Goal: Task Accomplishment & Management: Use online tool/utility

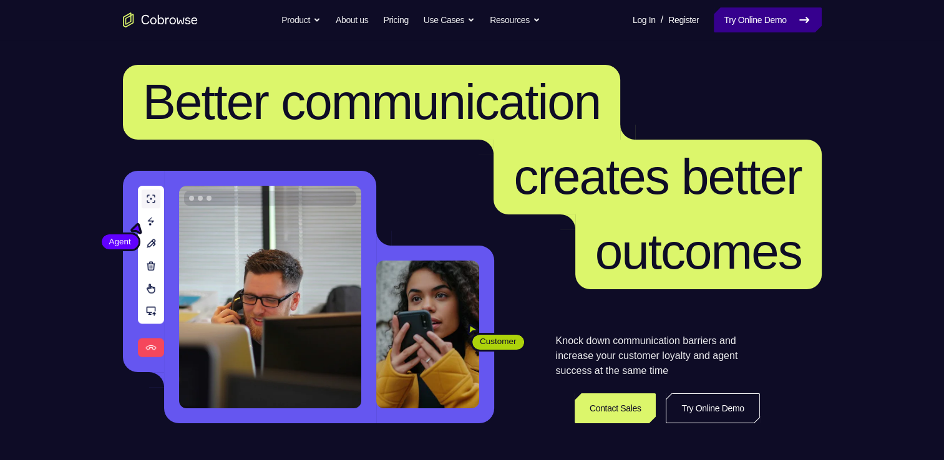
click at [775, 20] on link "Try Online Demo" at bounding box center [766, 19] width 107 height 25
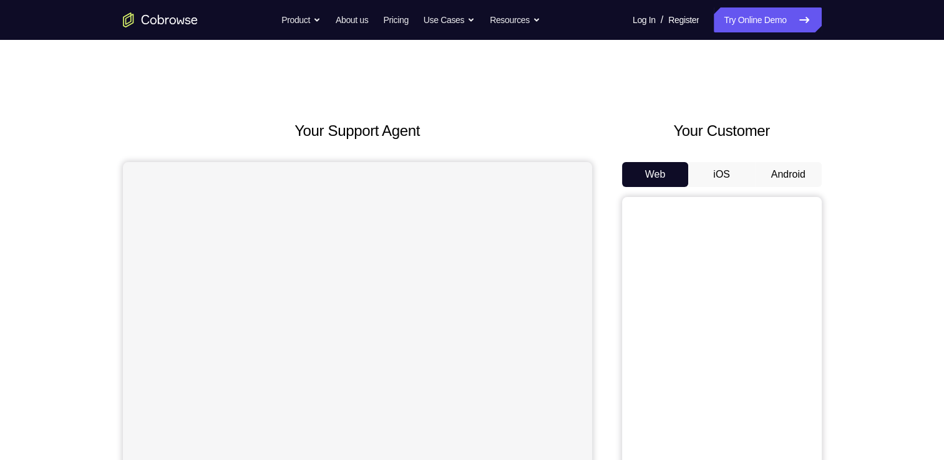
click at [811, 165] on button "Android" at bounding box center [788, 174] width 67 height 25
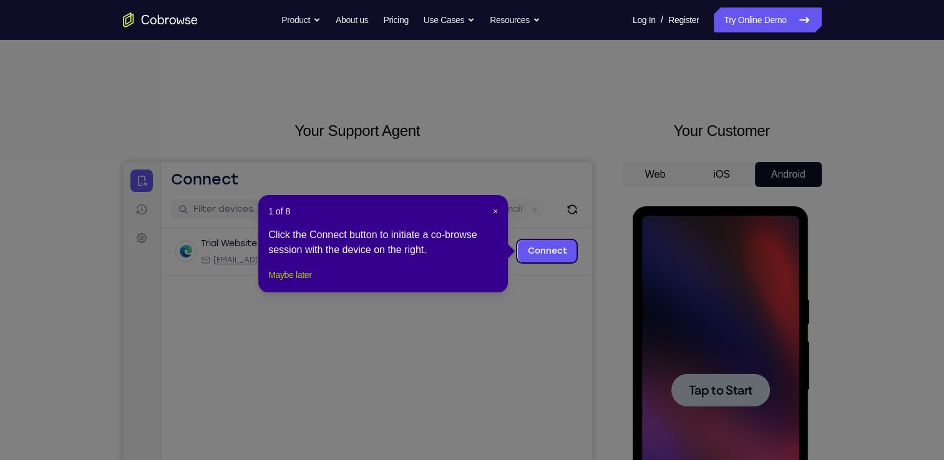
click at [306, 283] on button "Maybe later" at bounding box center [289, 275] width 43 height 15
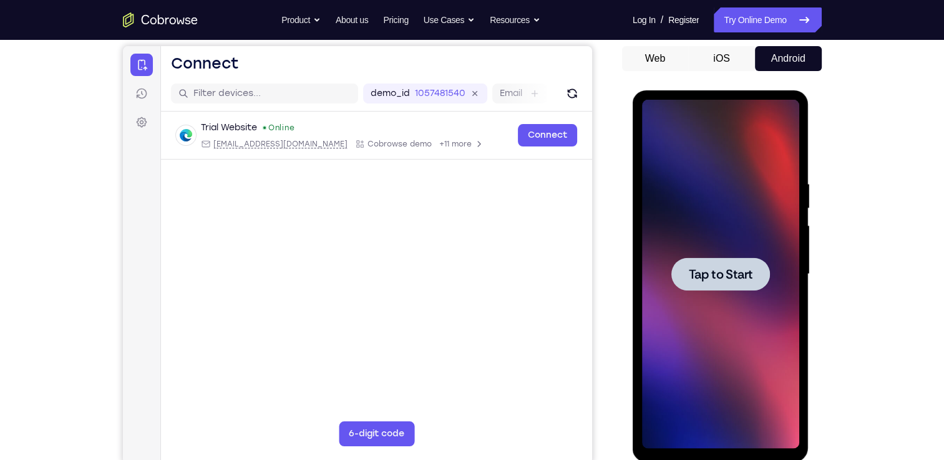
scroll to position [122, 0]
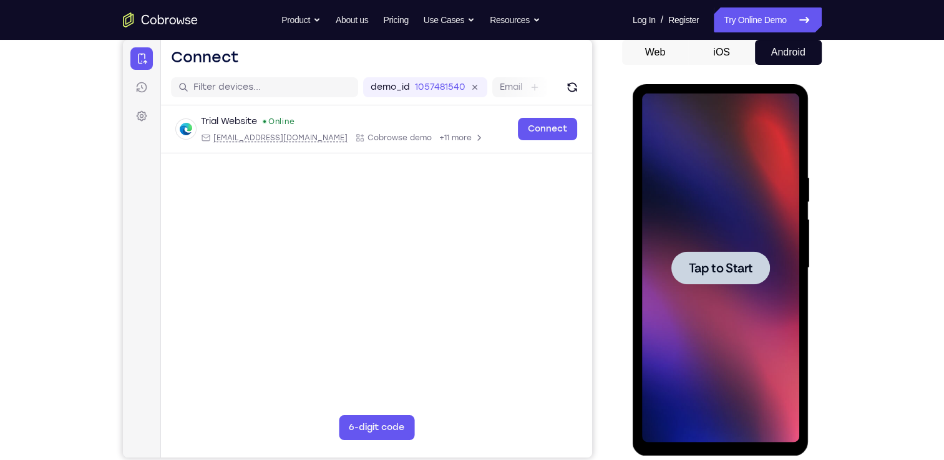
click at [718, 290] on div at bounding box center [720, 268] width 157 height 349
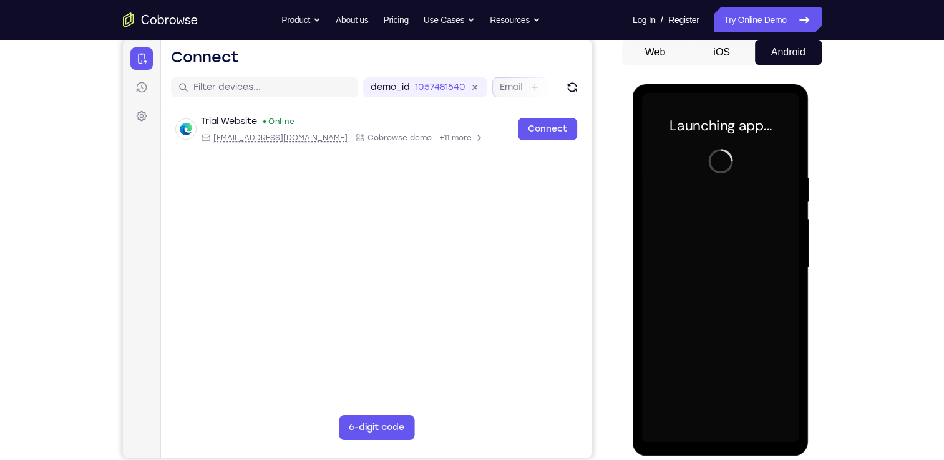
scroll to position [152, 0]
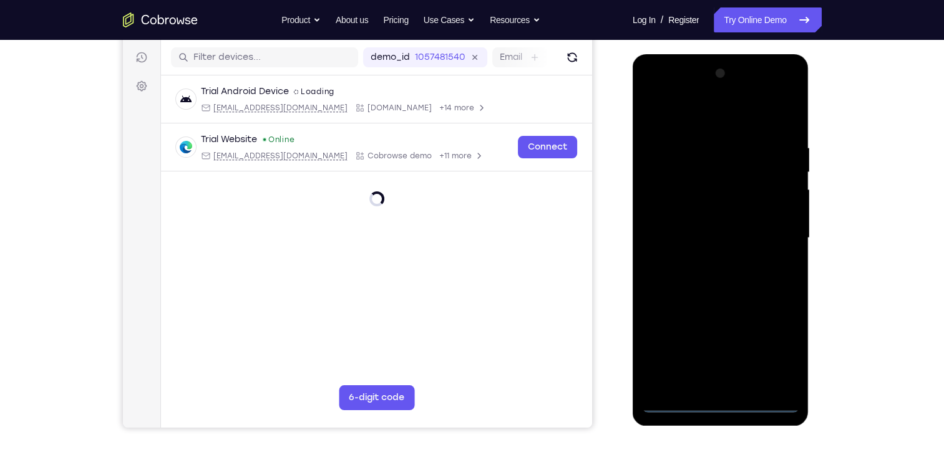
click at [712, 395] on div at bounding box center [720, 238] width 157 height 349
click at [718, 404] on div at bounding box center [720, 238] width 157 height 349
click at [765, 348] on div at bounding box center [720, 238] width 157 height 349
click at [656, 88] on div at bounding box center [720, 238] width 157 height 349
click at [771, 233] on div at bounding box center [720, 238] width 157 height 349
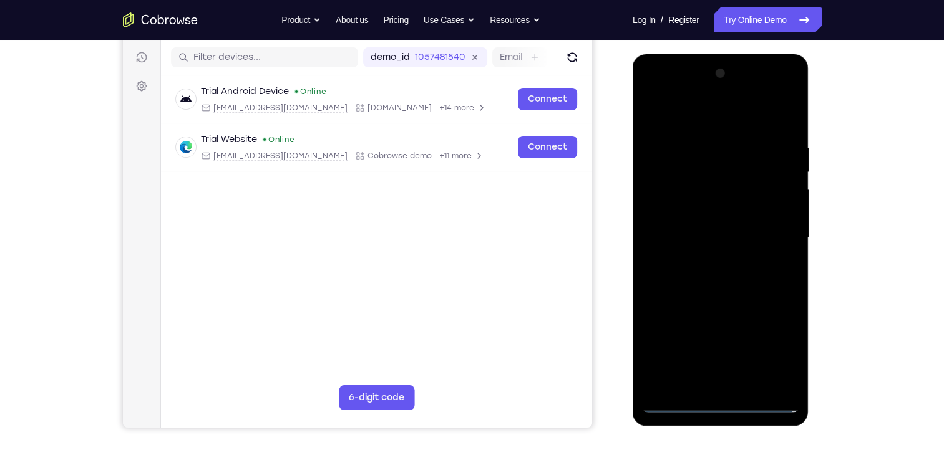
click at [703, 261] on div at bounding box center [720, 238] width 157 height 349
click at [702, 223] on div at bounding box center [720, 238] width 157 height 349
click at [701, 213] on div at bounding box center [720, 238] width 157 height 349
click at [703, 236] on div at bounding box center [720, 238] width 157 height 349
click at [703, 283] on div at bounding box center [720, 238] width 157 height 349
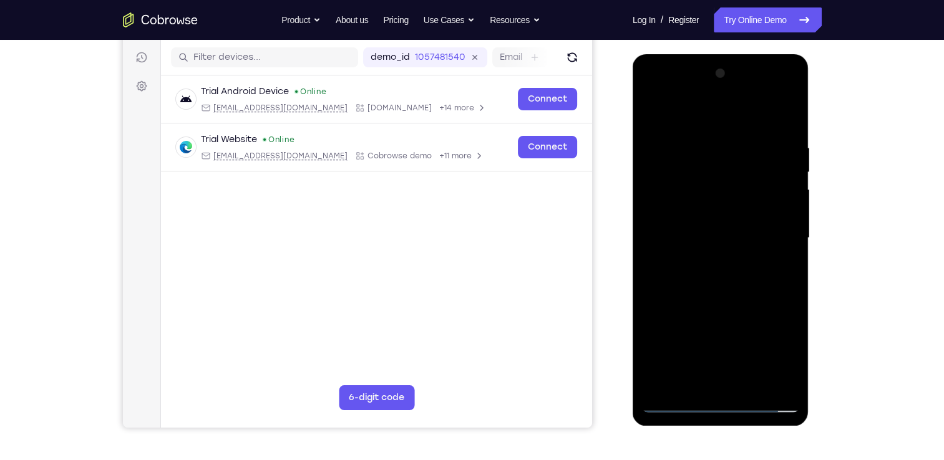
click at [703, 274] on div at bounding box center [720, 238] width 157 height 349
click at [716, 275] on div at bounding box center [720, 238] width 157 height 349
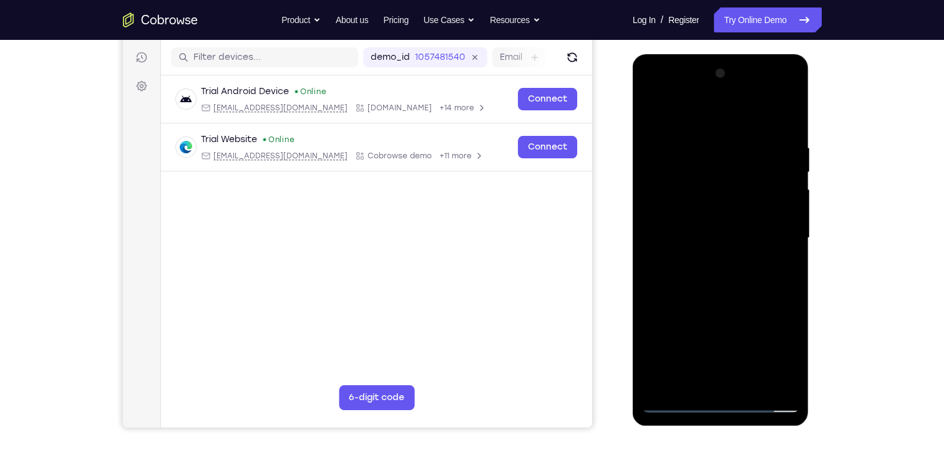
click at [716, 275] on div at bounding box center [720, 238] width 157 height 349
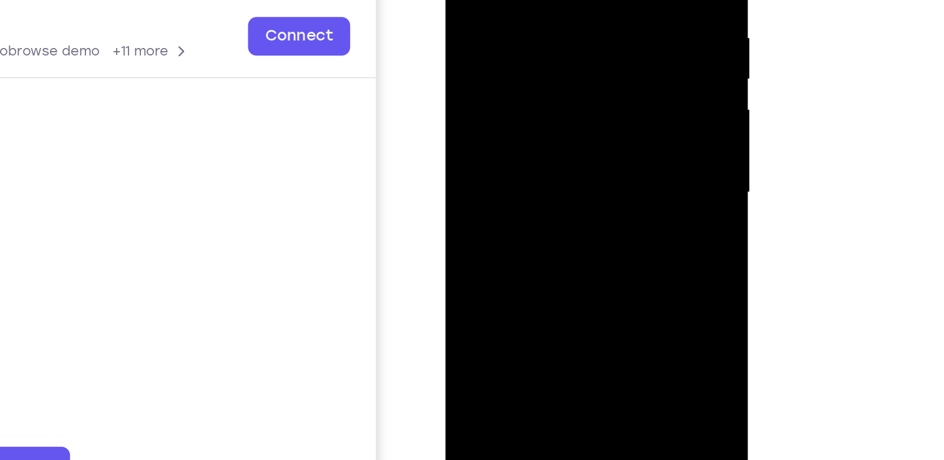
click at [559, 117] on div at bounding box center [533, 60] width 157 height 349
click at [605, 191] on div at bounding box center [533, 60] width 157 height 349
click at [503, 0] on div at bounding box center [533, 60] width 157 height 349
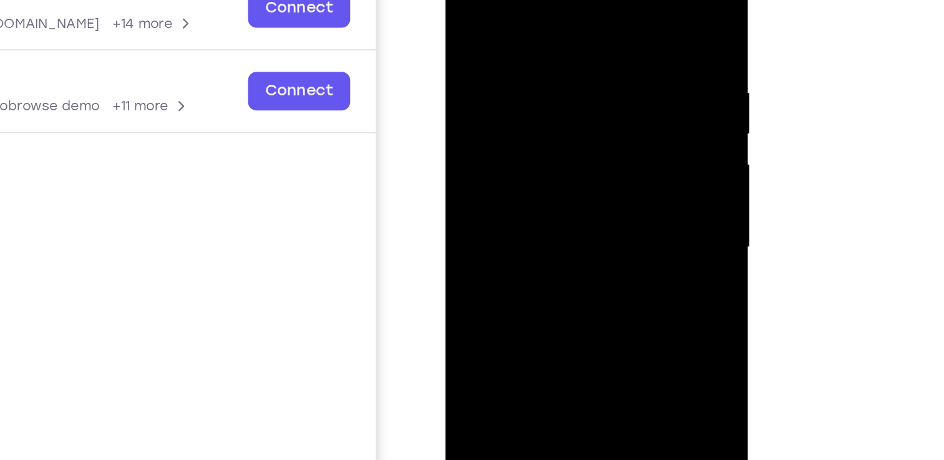
click at [596, 0] on div at bounding box center [533, 115] width 157 height 349
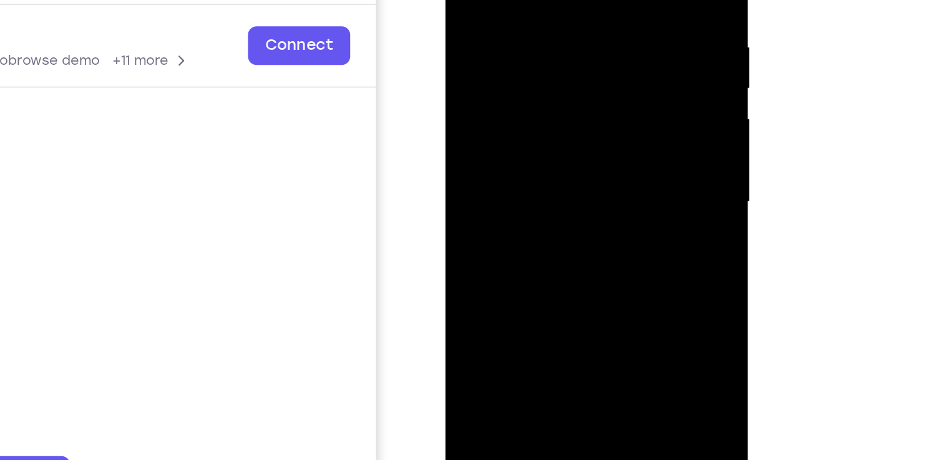
click at [566, 215] on div at bounding box center [533, 69] width 157 height 349
click at [531, 138] on div at bounding box center [533, 69] width 157 height 349
click at [533, 42] on div at bounding box center [533, 69] width 157 height 349
click at [514, 114] on div at bounding box center [533, 69] width 157 height 349
drag, startPoint x: 492, startPoint y: 36, endPoint x: 483, endPoint y: 84, distance: 49.4
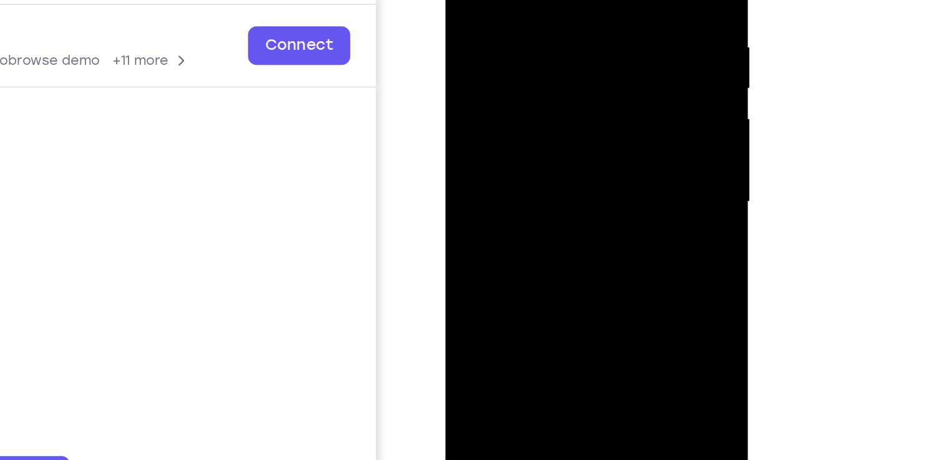
click at [483, 84] on div at bounding box center [533, 69] width 157 height 349
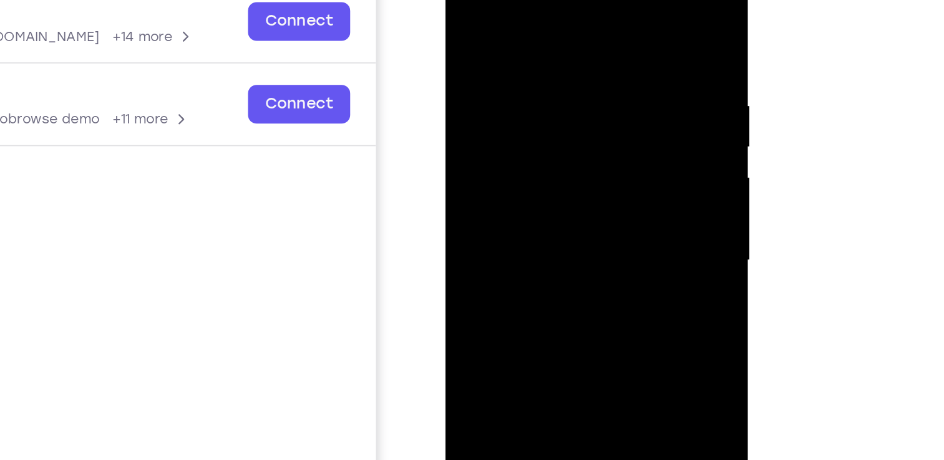
click at [466, 6] on div at bounding box center [533, 128] width 157 height 349
click at [517, 32] on div at bounding box center [533, 128] width 157 height 349
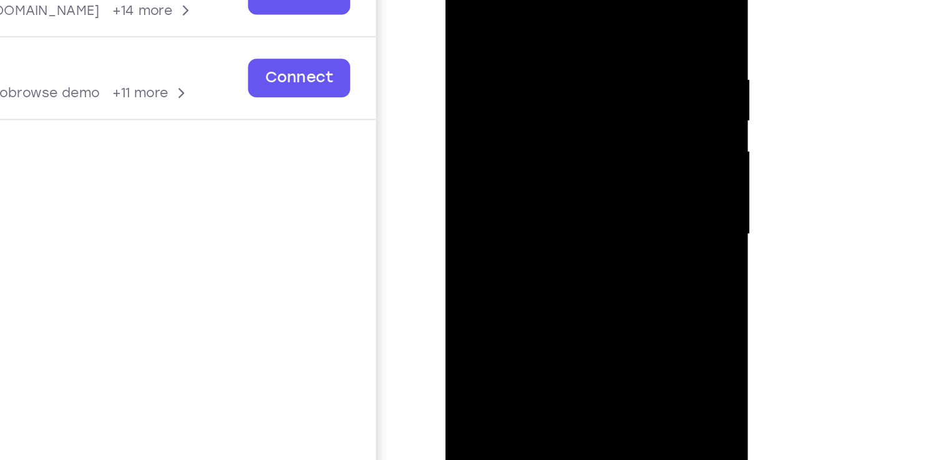
click at [469, 0] on div at bounding box center [533, 102] width 157 height 349
drag, startPoint x: 538, startPoint y: 143, endPoint x: 537, endPoint y: 50, distance: 93.6
click at [537, 50] on div at bounding box center [533, 102] width 157 height 349
click at [487, 102] on div at bounding box center [533, 102] width 157 height 349
drag, startPoint x: 555, startPoint y: 67, endPoint x: 549, endPoint y: 125, distance: 59.0
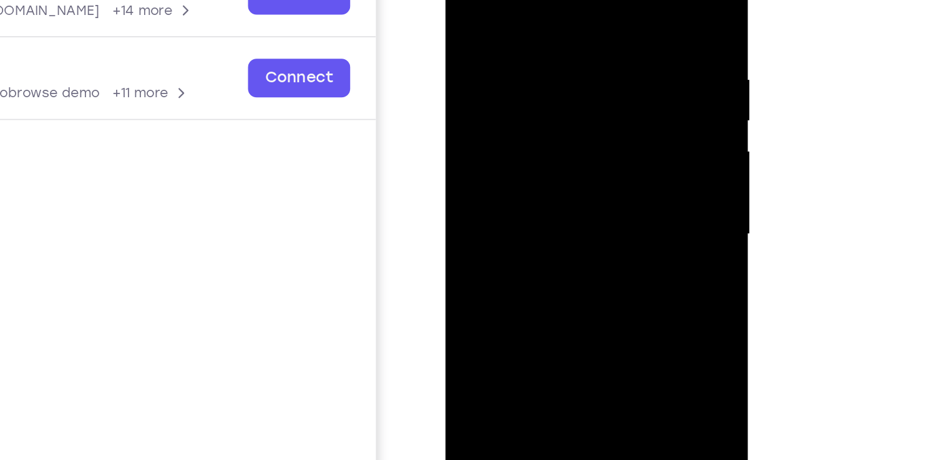
click at [549, 125] on div at bounding box center [533, 102] width 157 height 349
click at [463, 0] on div at bounding box center [533, 102] width 157 height 349
click at [598, 0] on div at bounding box center [533, 102] width 157 height 349
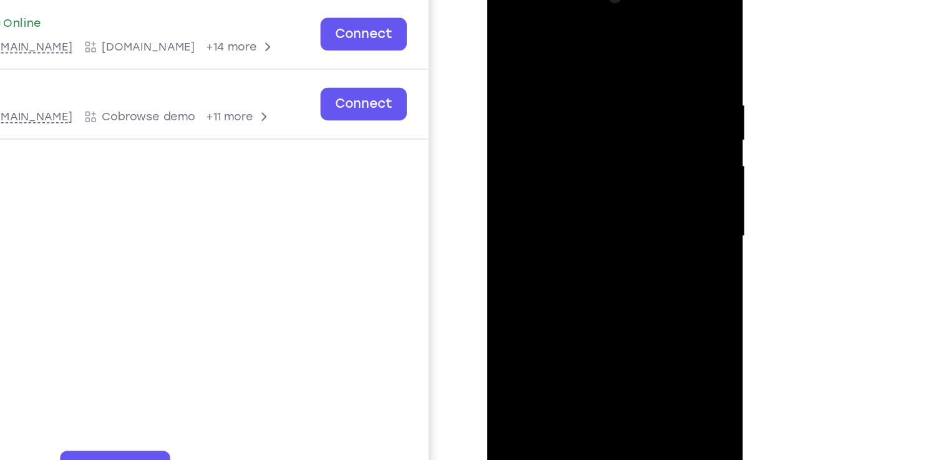
click at [628, 64] on div at bounding box center [574, 152] width 157 height 349
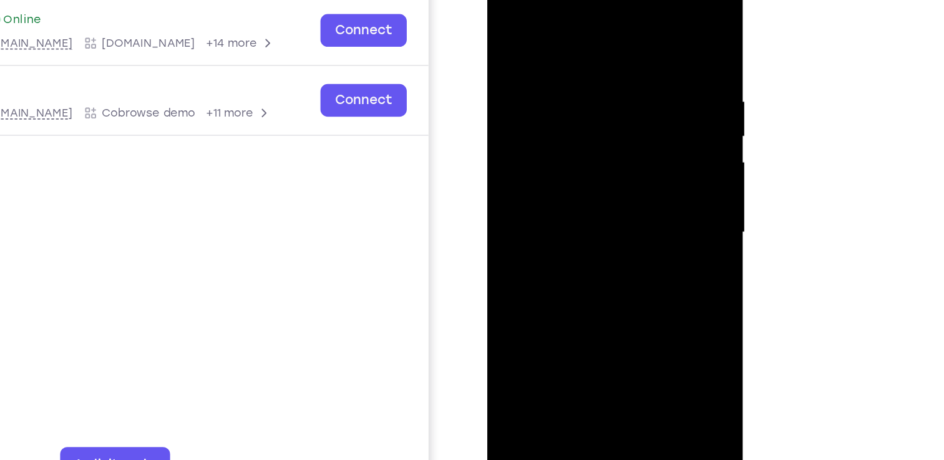
scroll to position [152, 0]
click at [637, 31] on div at bounding box center [574, 148] width 157 height 349
drag, startPoint x: 579, startPoint y: 104, endPoint x: 589, endPoint y: 253, distance: 149.3
click at [589, 253] on div at bounding box center [574, 148] width 157 height 349
click at [559, 57] on div at bounding box center [574, 148] width 157 height 349
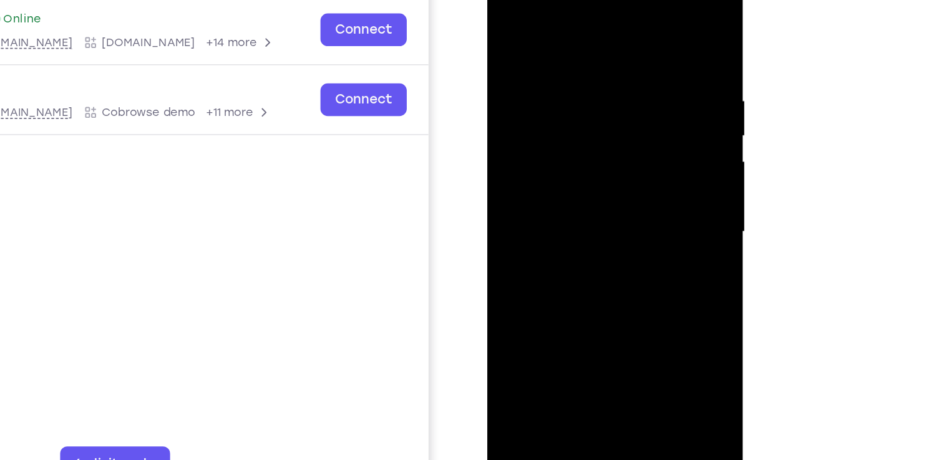
click at [637, 26] on div at bounding box center [574, 148] width 157 height 349
drag, startPoint x: 616, startPoint y: 229, endPoint x: 612, endPoint y: 166, distance: 63.7
click at [612, 166] on div at bounding box center [574, 148] width 157 height 349
click at [644, 143] on div at bounding box center [574, 148] width 157 height 349
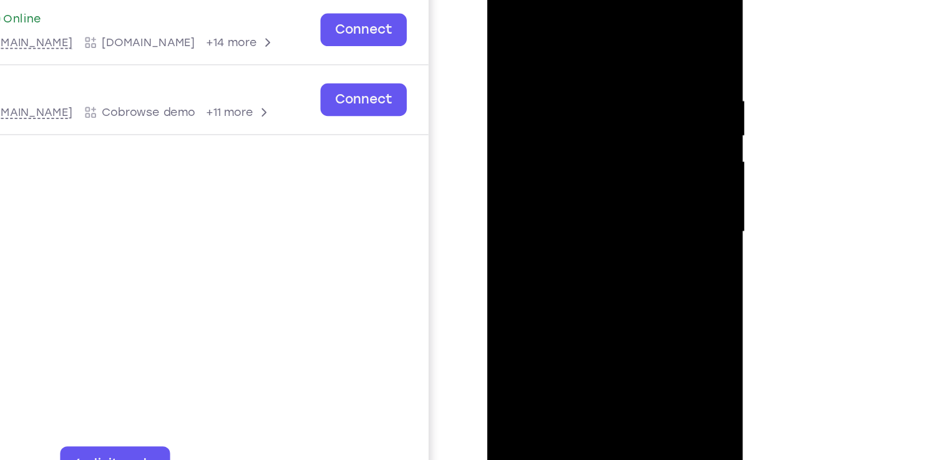
click at [644, 143] on div at bounding box center [574, 148] width 157 height 349
click at [606, 294] on div at bounding box center [574, 148] width 157 height 349
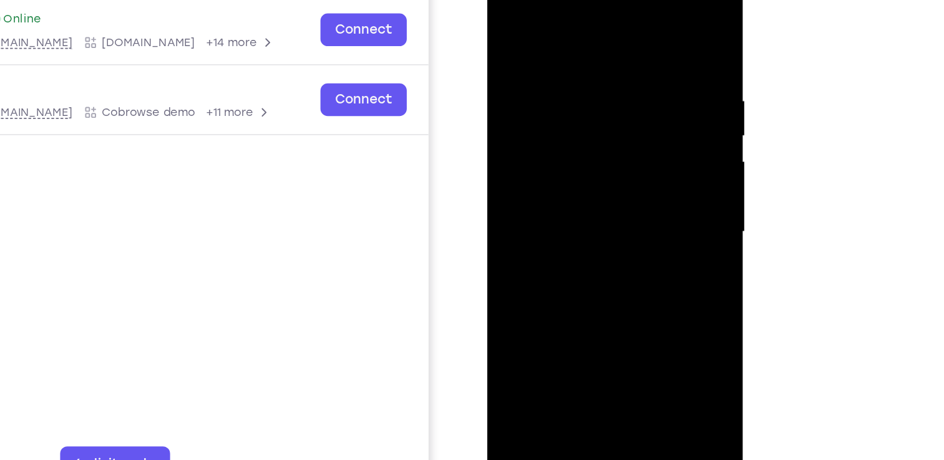
click at [506, 20] on div at bounding box center [574, 148] width 157 height 349
click at [564, 151] on div at bounding box center [574, 148] width 157 height 349
drag, startPoint x: 551, startPoint y: 91, endPoint x: 554, endPoint y: 270, distance: 179.0
click at [554, 270] on div at bounding box center [574, 148] width 157 height 349
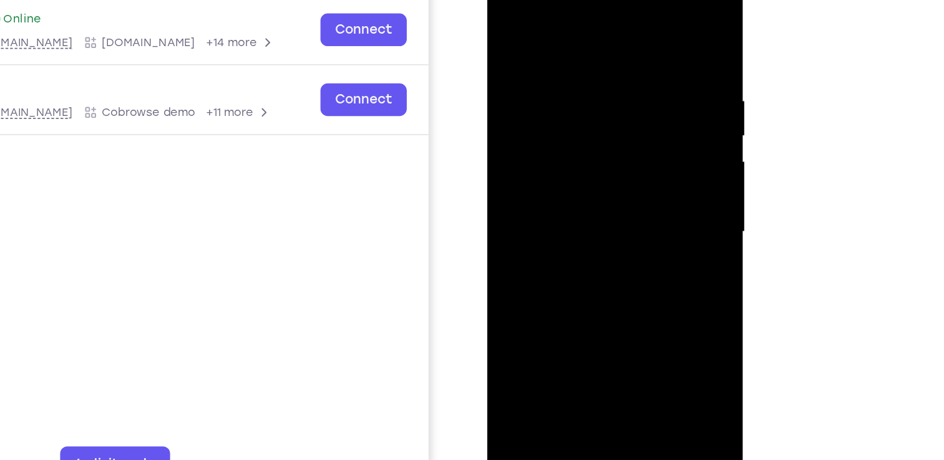
drag, startPoint x: 575, startPoint y: 149, endPoint x: 571, endPoint y: 294, distance: 144.7
click at [571, 294] on div at bounding box center [574, 148] width 157 height 349
click at [601, 293] on div at bounding box center [574, 148] width 157 height 349
click at [578, 144] on div at bounding box center [574, 148] width 157 height 349
click at [637, 182] on div at bounding box center [574, 148] width 157 height 349
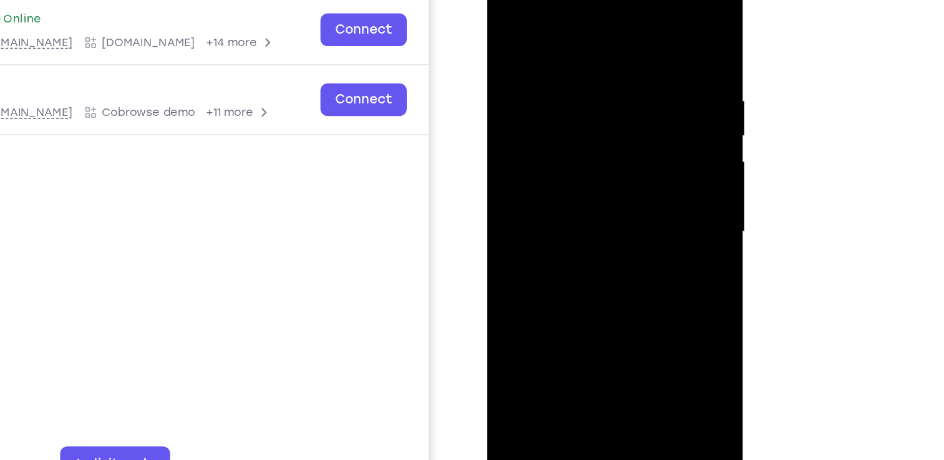
click at [498, 21] on div at bounding box center [574, 148] width 157 height 349
click at [509, 24] on div at bounding box center [574, 148] width 157 height 349
click at [557, 44] on div at bounding box center [574, 148] width 157 height 349
click at [640, 30] on div at bounding box center [574, 148] width 157 height 349
drag, startPoint x: 579, startPoint y: 125, endPoint x: 553, endPoint y: 290, distance: 166.8
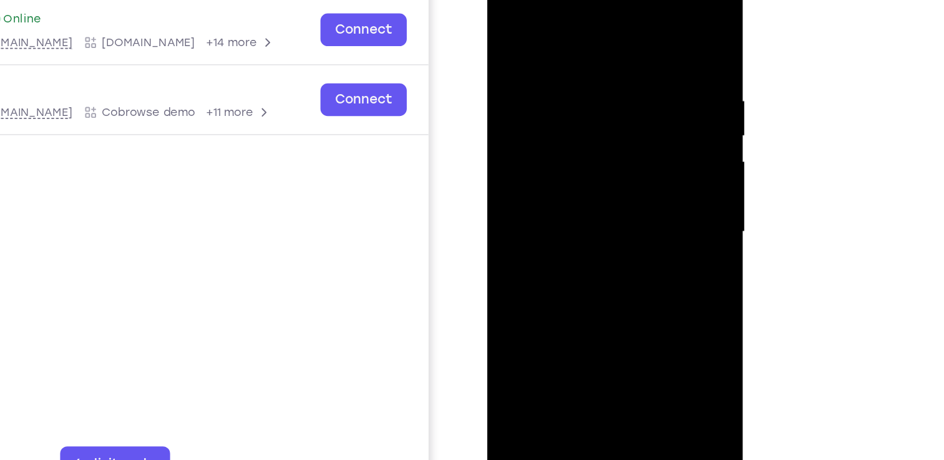
click at [553, 290] on div at bounding box center [574, 148] width 157 height 349
click at [606, 292] on div at bounding box center [574, 148] width 157 height 349
click at [514, 24] on div at bounding box center [574, 148] width 157 height 349
click at [555, 53] on div at bounding box center [574, 148] width 157 height 349
click at [620, 287] on div at bounding box center [574, 148] width 157 height 349
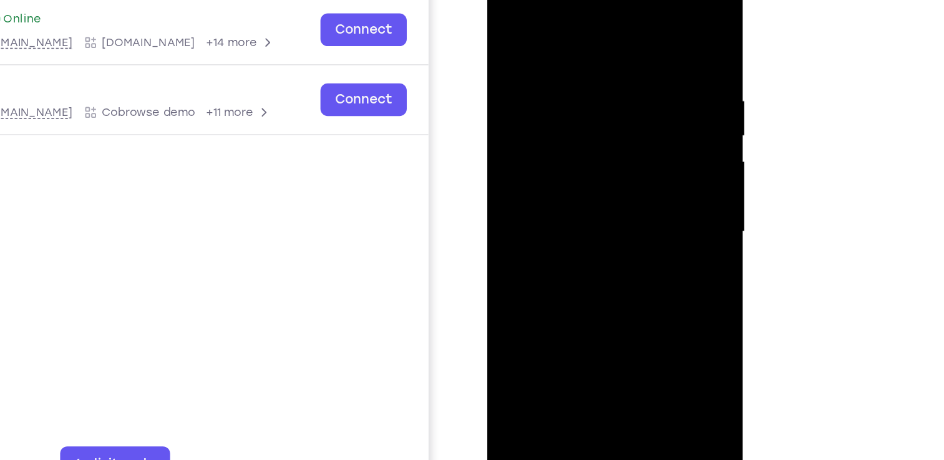
click at [636, 27] on div at bounding box center [574, 148] width 157 height 349
click at [584, 45] on div at bounding box center [574, 148] width 157 height 349
click at [644, 27] on div at bounding box center [574, 148] width 157 height 349
